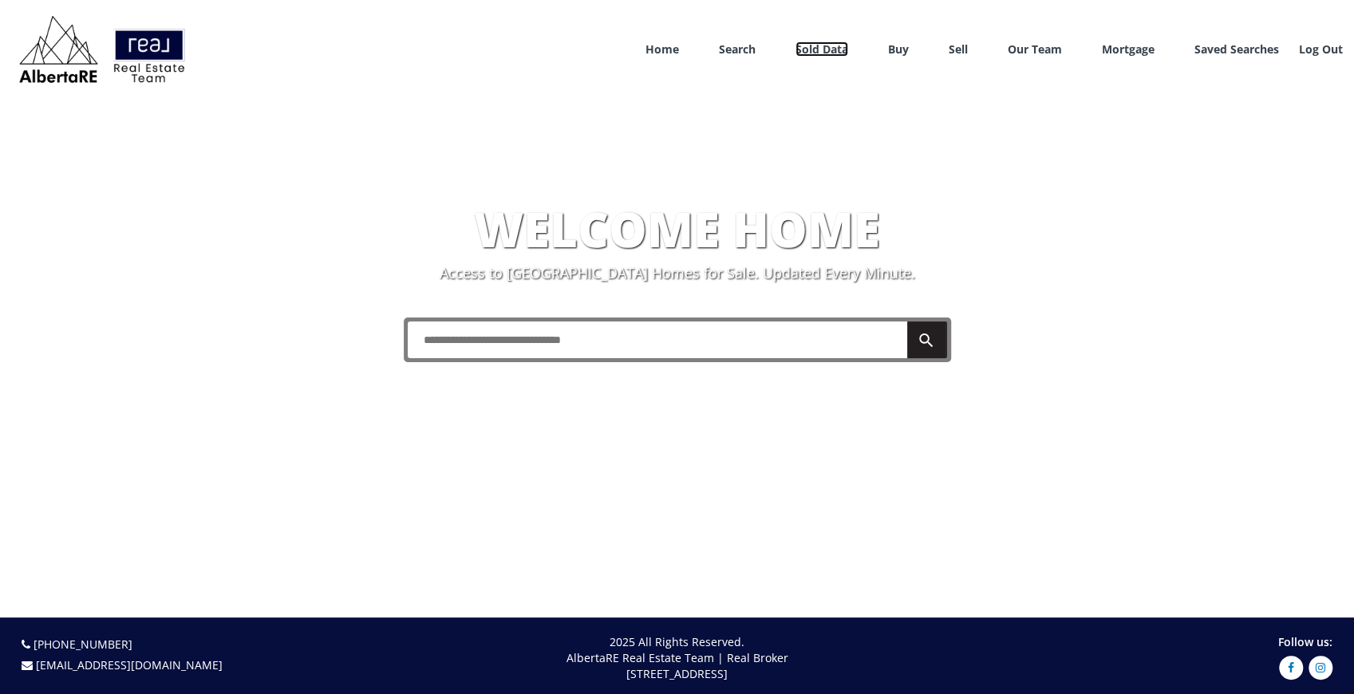
click at [825, 51] on link "Sold Data" at bounding box center [822, 49] width 53 height 15
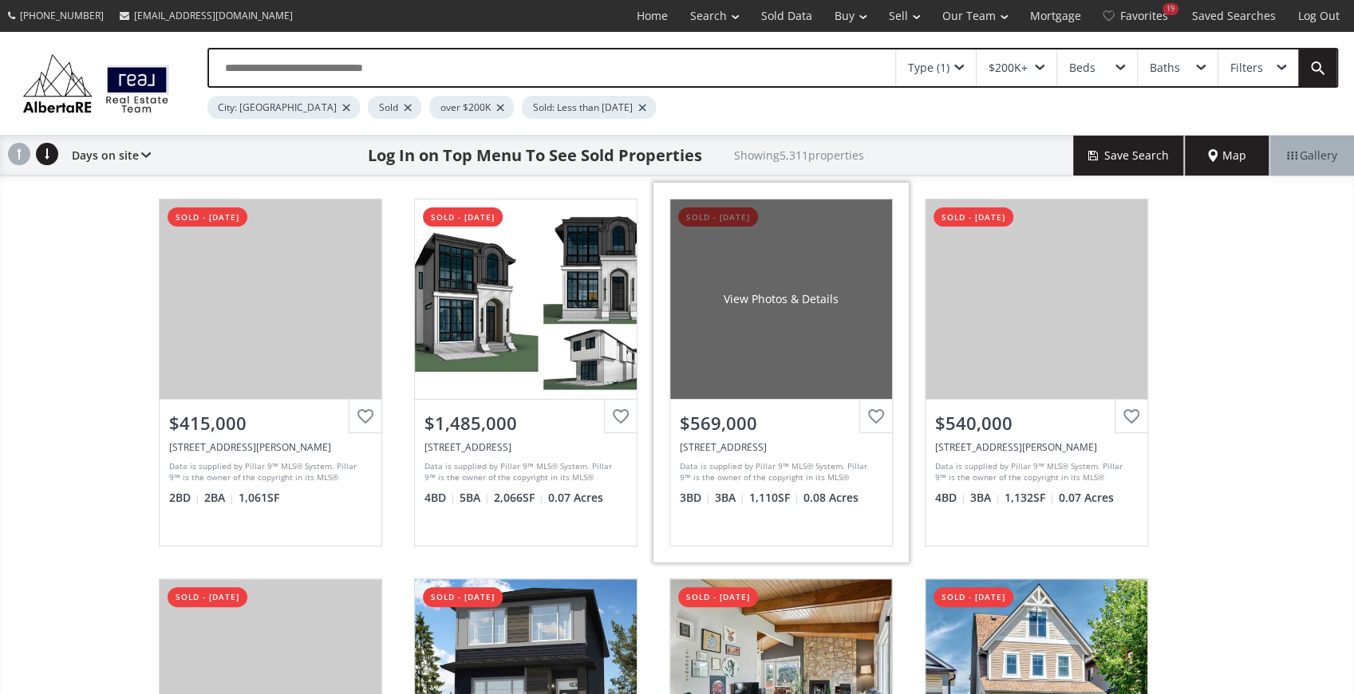
scroll to position [372, 0]
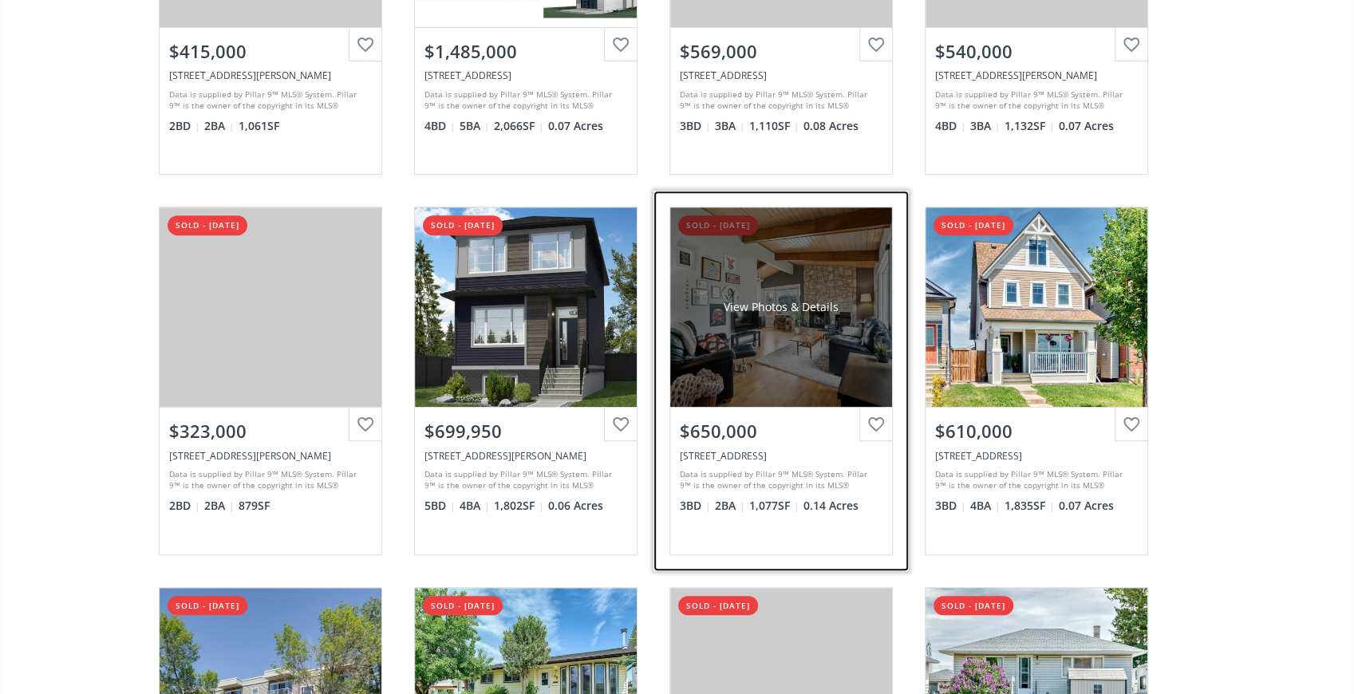
click at [670, 328] on div "View Photos & Details" at bounding box center [781, 308] width 222 height 200
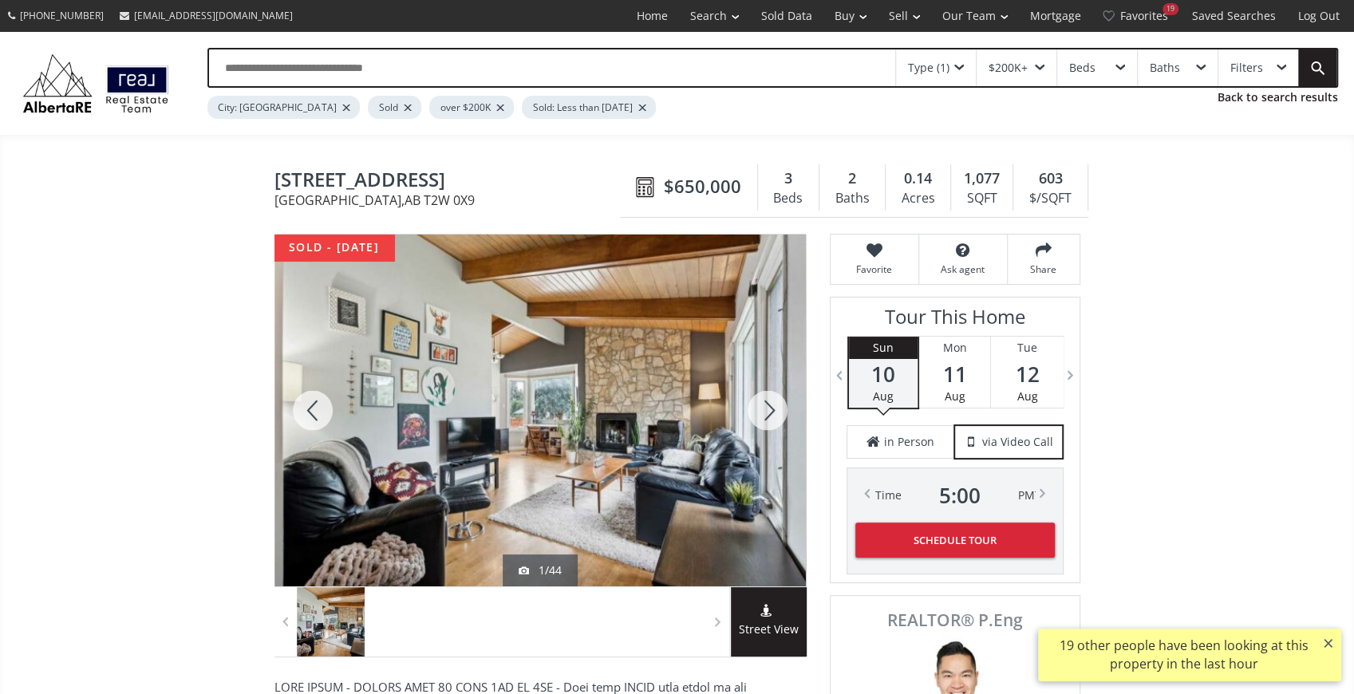
click at [314, 399] on div at bounding box center [313, 411] width 77 height 352
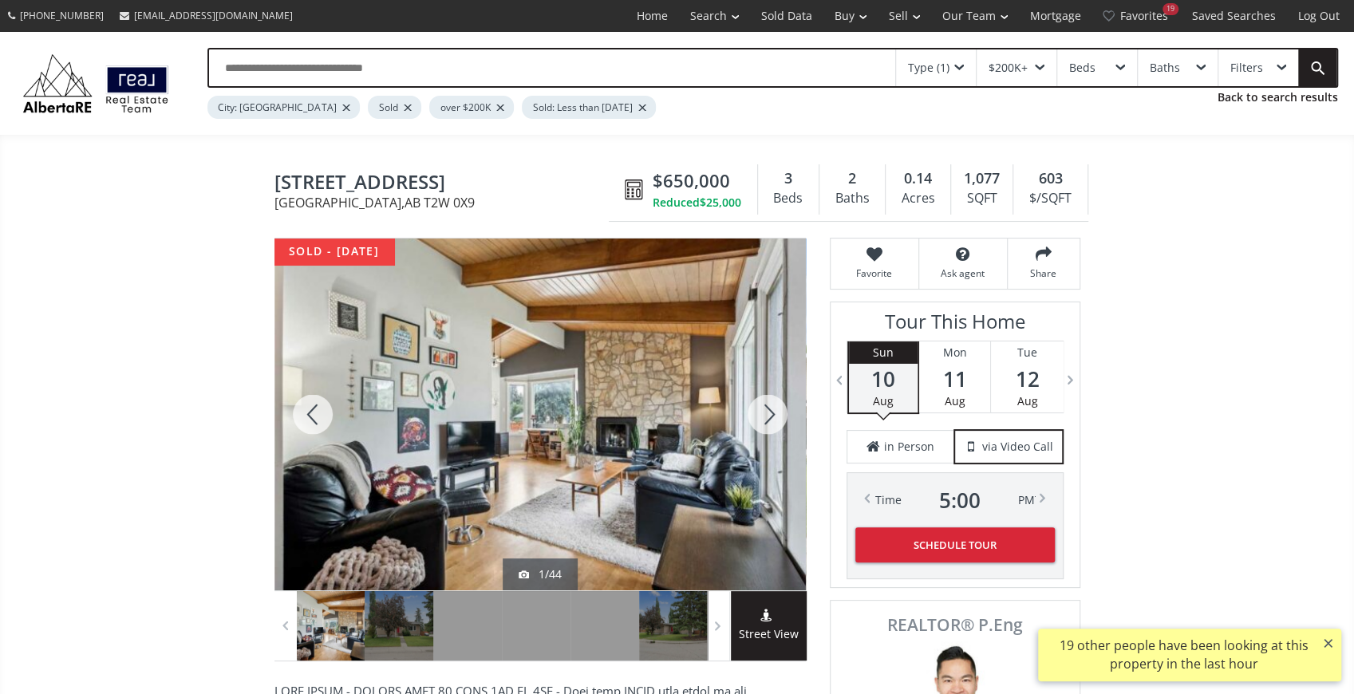
click at [314, 399] on div at bounding box center [313, 415] width 77 height 352
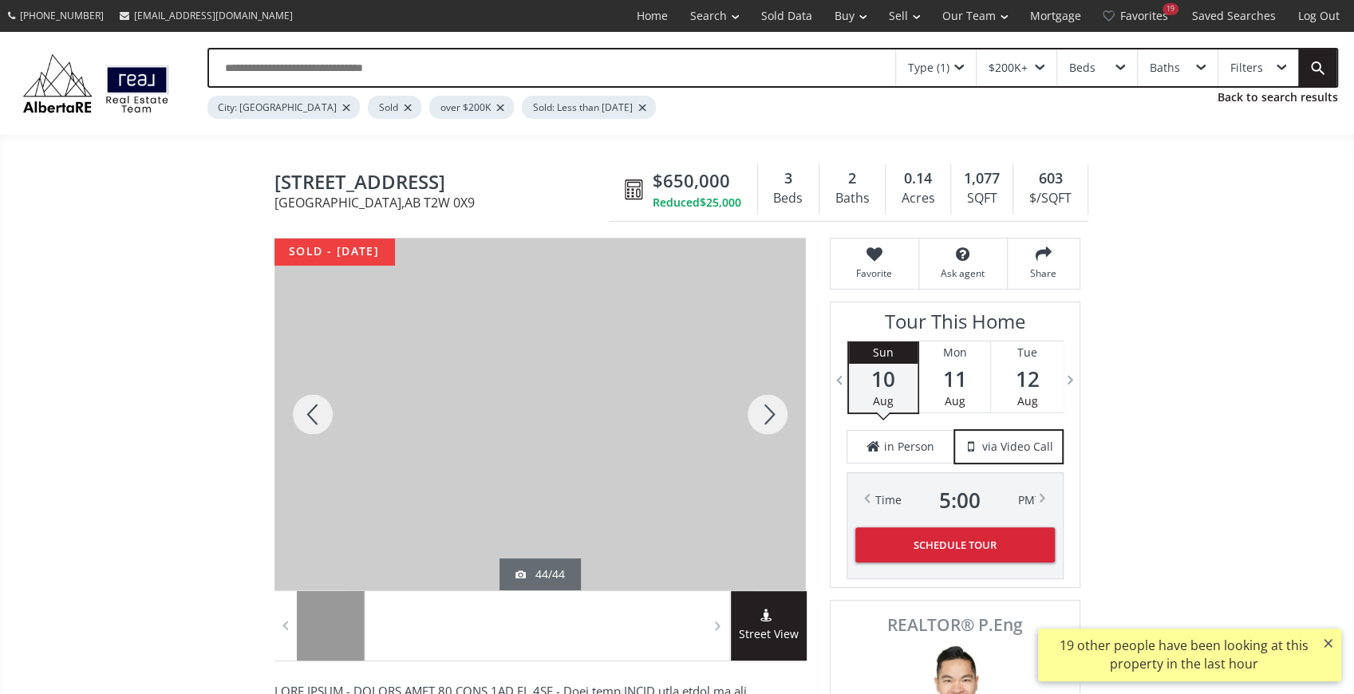
click at [314, 399] on div at bounding box center [313, 415] width 77 height 352
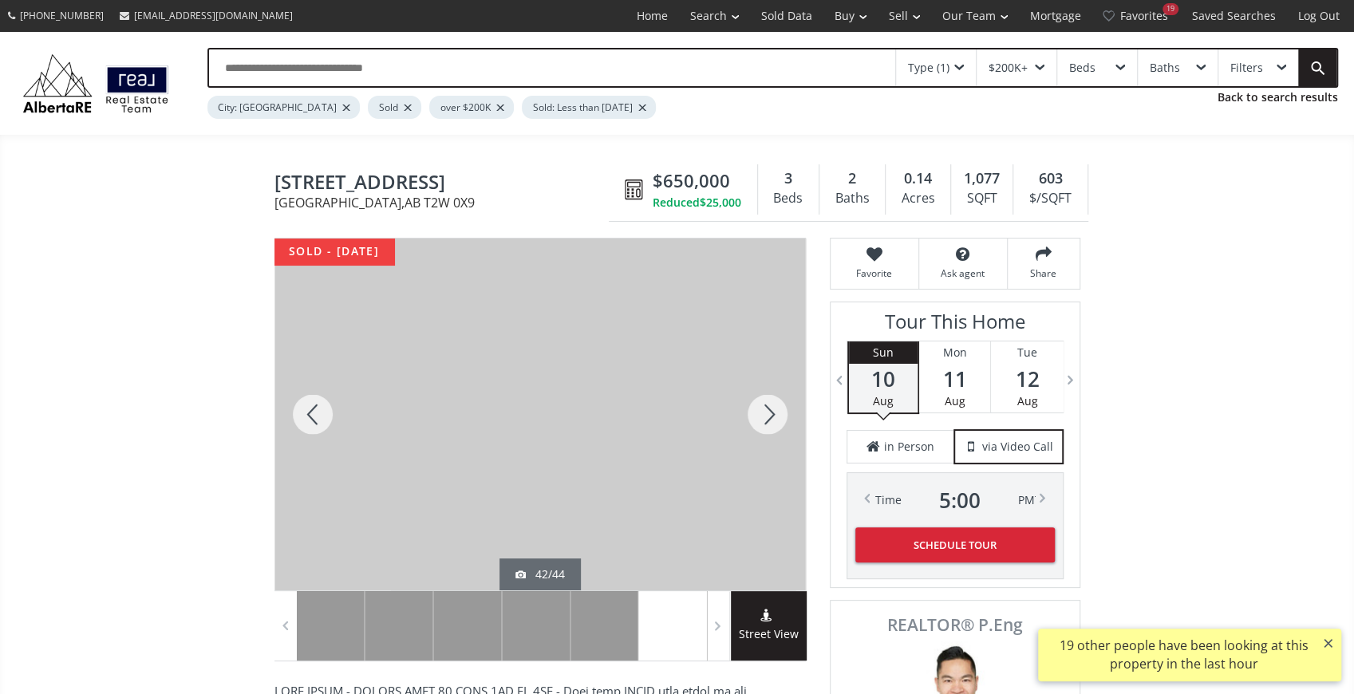
click at [314, 399] on div at bounding box center [313, 415] width 77 height 352
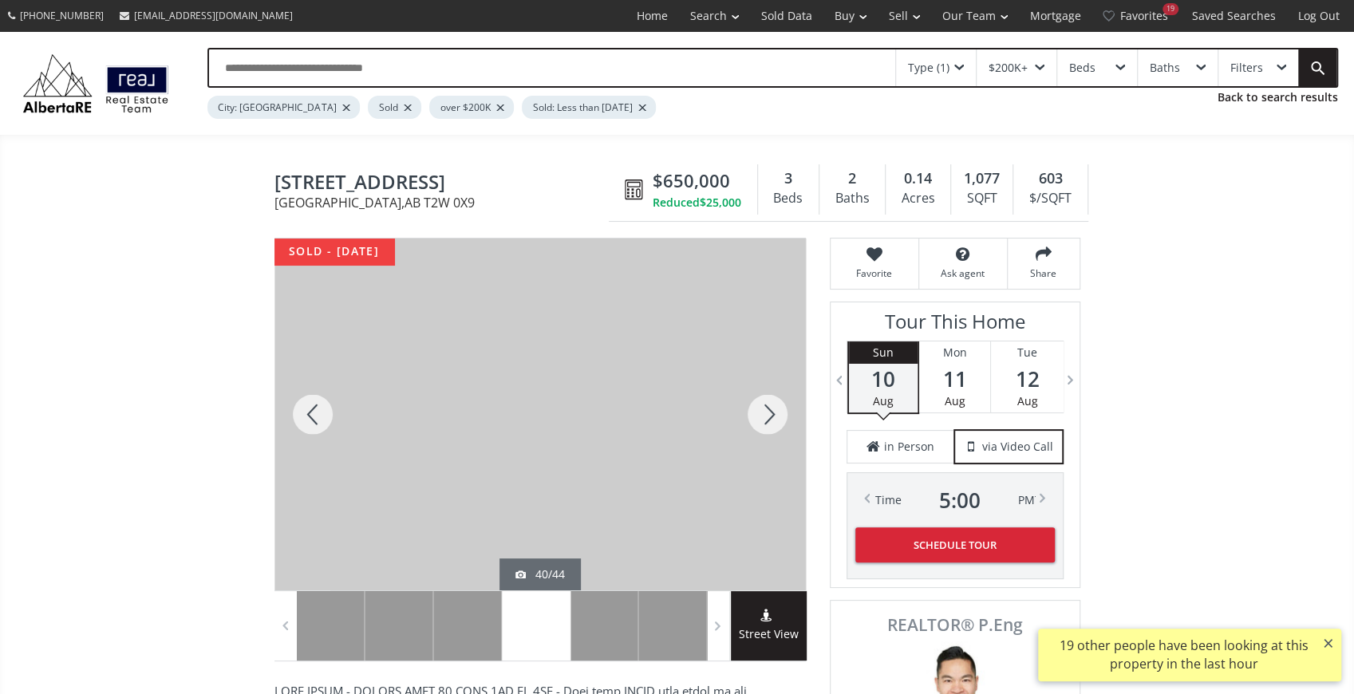
click at [314, 399] on div at bounding box center [313, 415] width 77 height 352
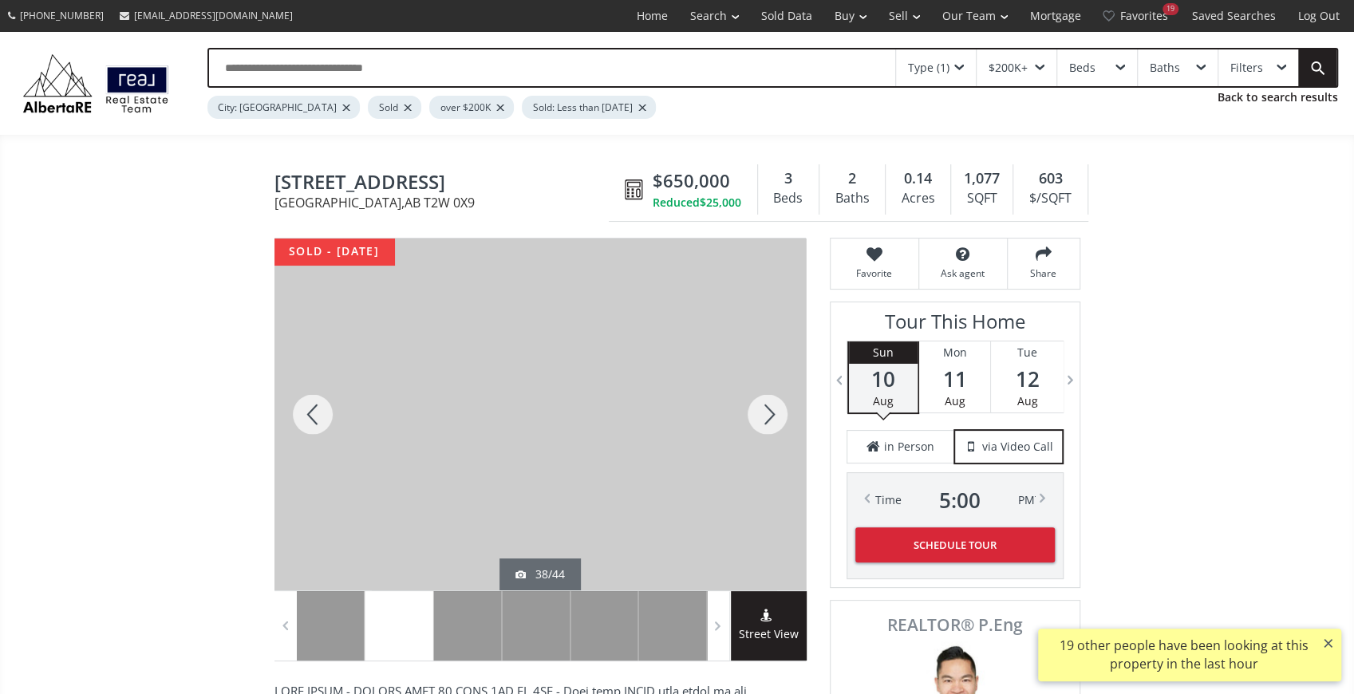
click at [314, 399] on div at bounding box center [313, 415] width 77 height 352
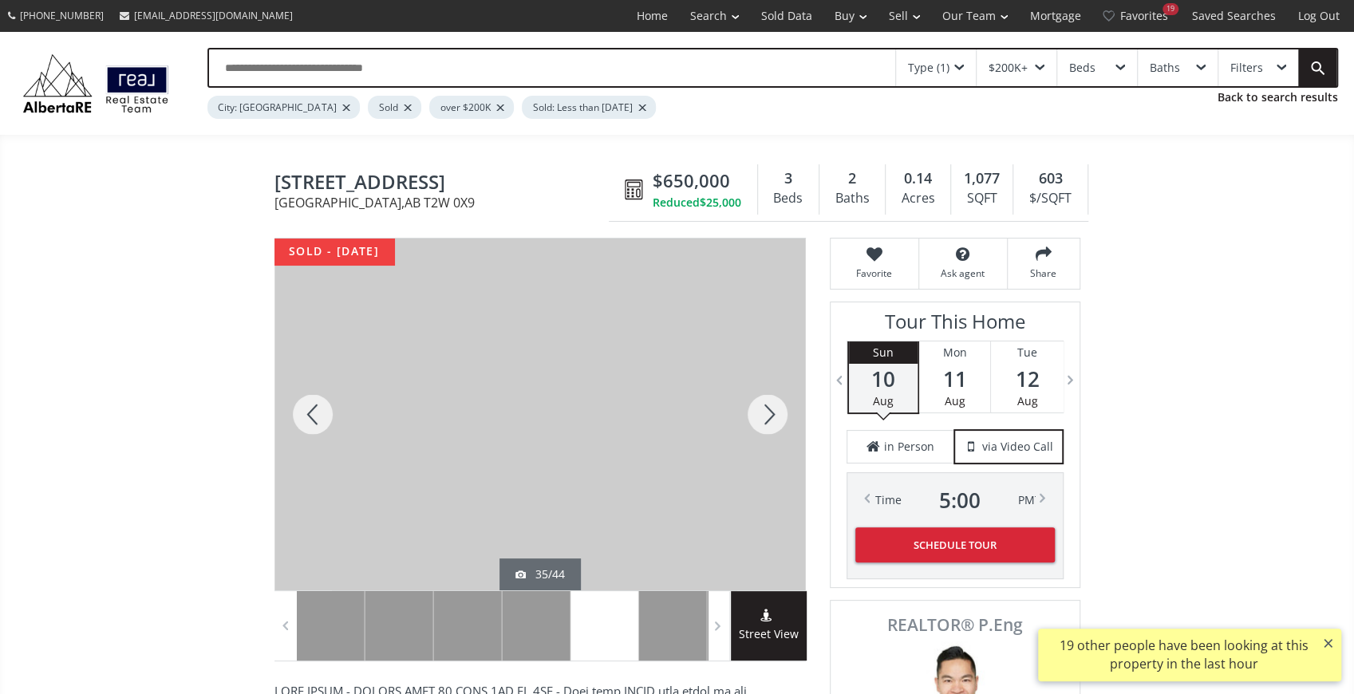
click at [314, 399] on div at bounding box center [313, 415] width 77 height 352
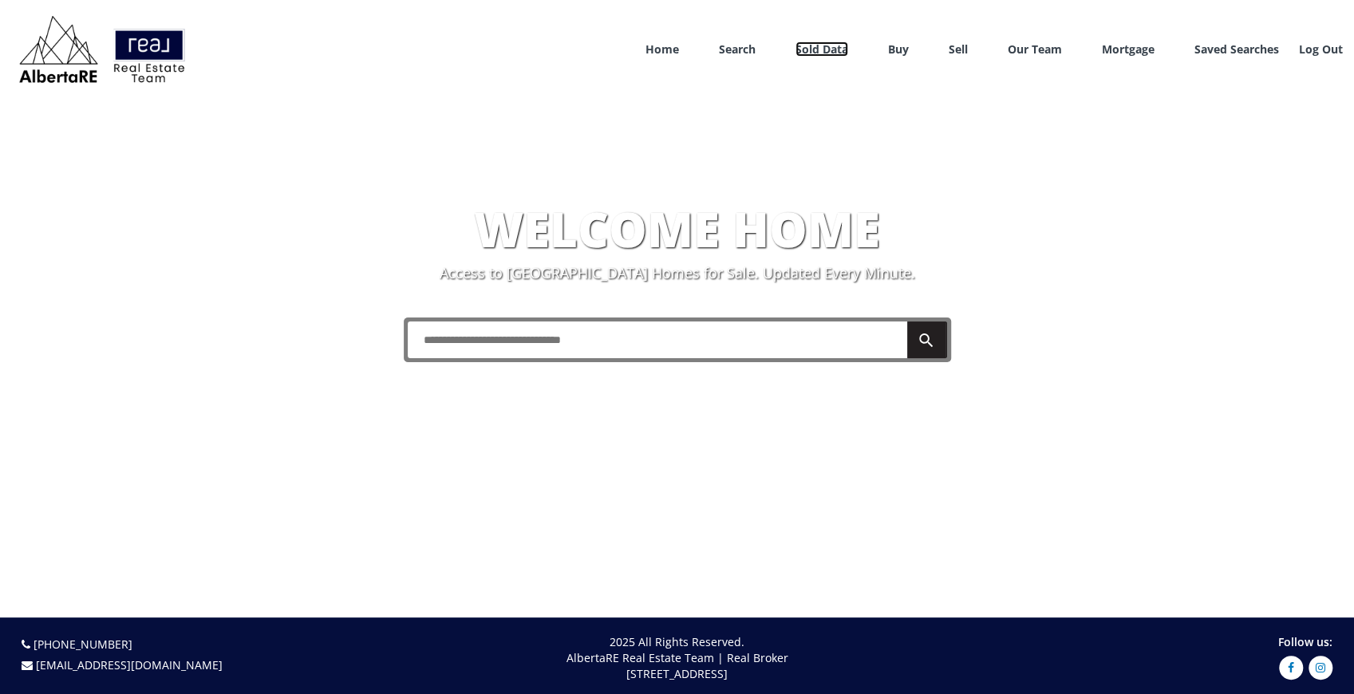
click at [833, 49] on link "Sold Data" at bounding box center [822, 49] width 53 height 15
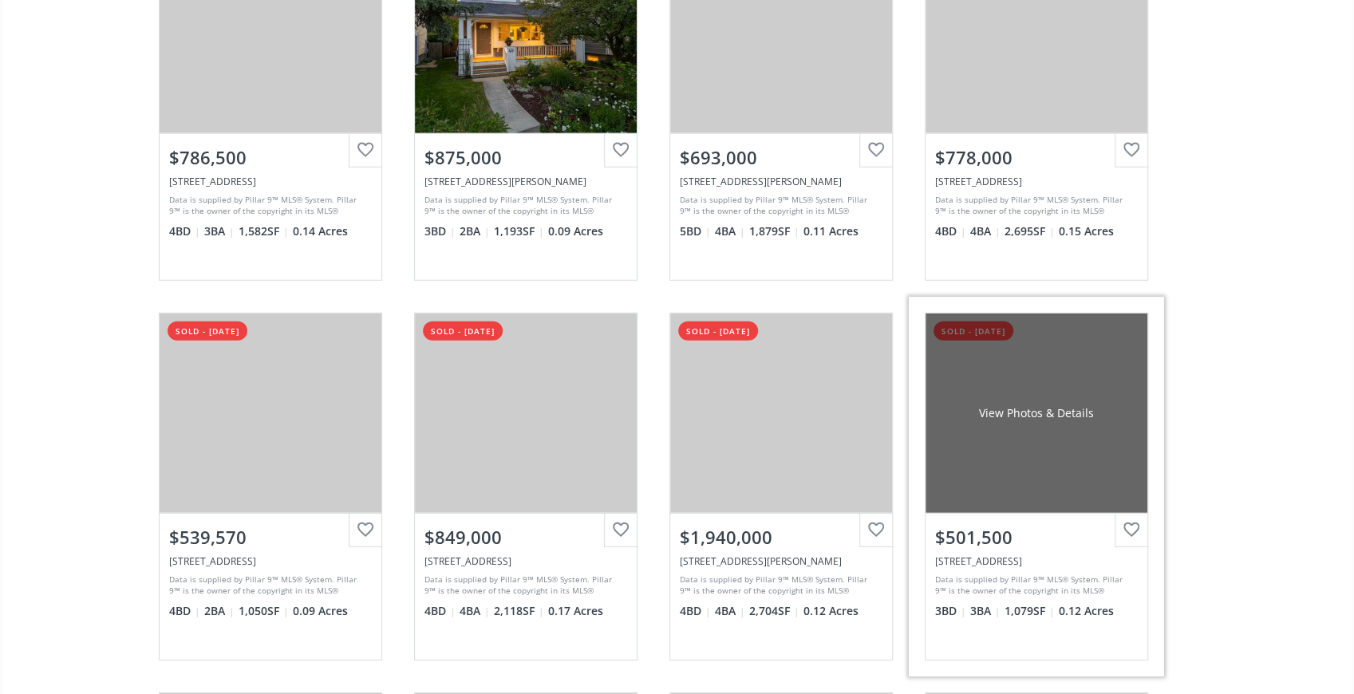
scroll to position [2979, 0]
